Goal: Information Seeking & Learning: Learn about a topic

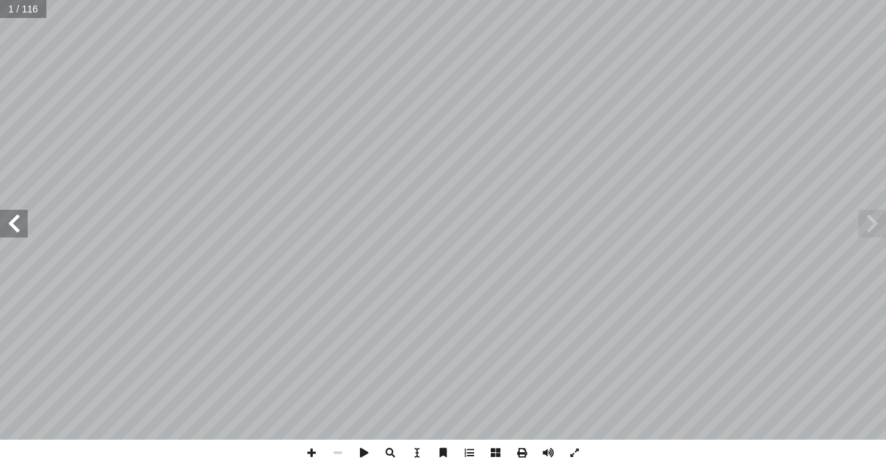
click at [17, 229] on span at bounding box center [14, 224] width 28 height 28
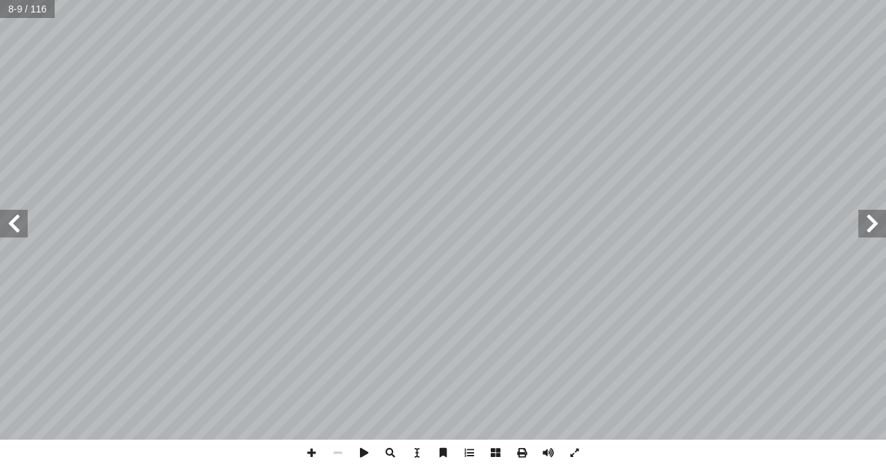
click at [17, 229] on span at bounding box center [14, 224] width 28 height 28
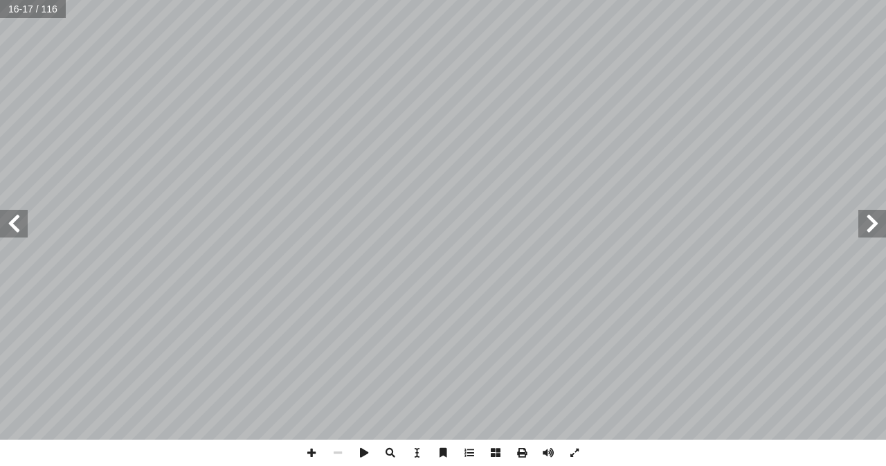
click at [17, 229] on span at bounding box center [14, 224] width 28 height 28
click at [311, 445] on span at bounding box center [311, 452] width 26 height 26
click at [7, 230] on span at bounding box center [14, 224] width 28 height 28
click at [623, 0] on html "الصفحة الرئيسية الصف الأول الصف الثاني الصف الثالث الصف الرابع الصف الخامس الصف…" at bounding box center [443, 63] width 886 height 126
